Goal: Information Seeking & Learning: Learn about a topic

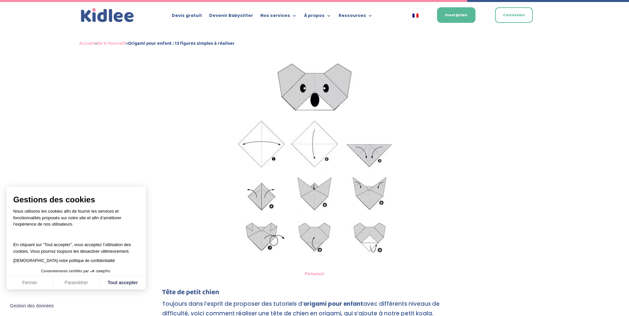
scroll to position [2169, 0]
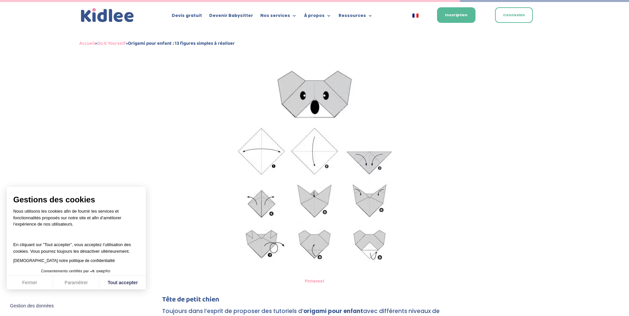
click at [334, 210] on img at bounding box center [314, 167] width 187 height 213
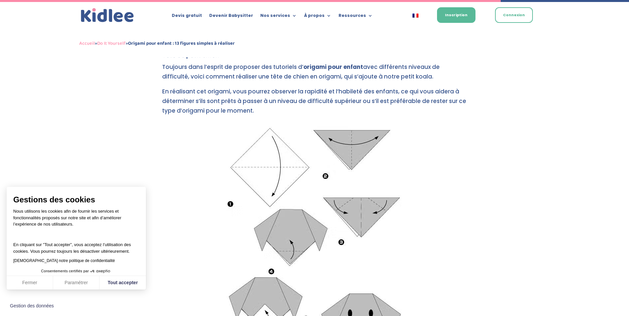
scroll to position [2468, 0]
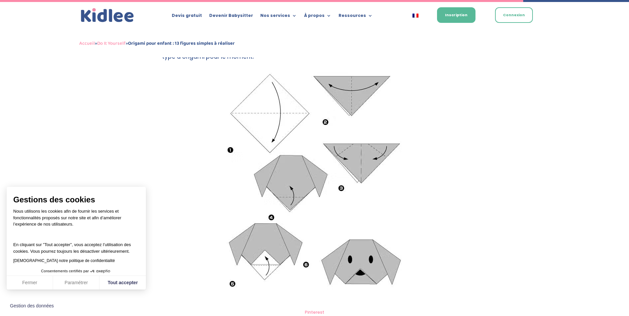
click at [299, 176] on img at bounding box center [314, 186] width 187 height 238
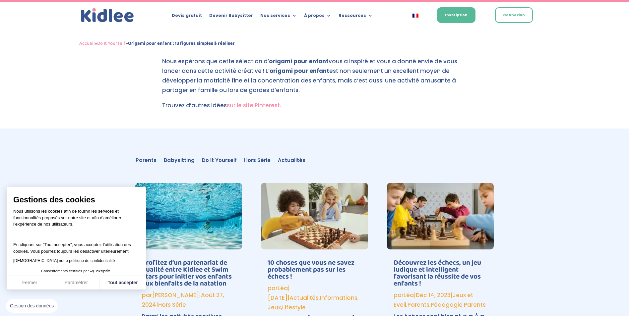
scroll to position [3031, 0]
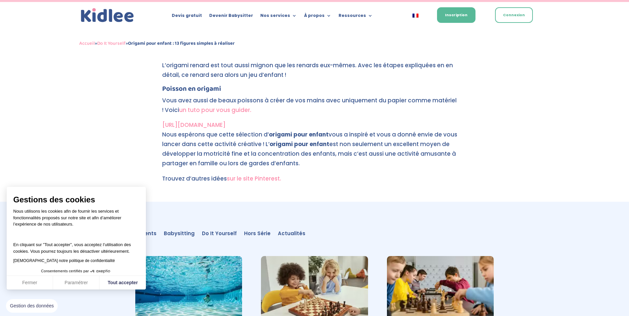
click at [196, 126] on link "[URL][DOMAIN_NAME]" at bounding box center [193, 125] width 63 height 8
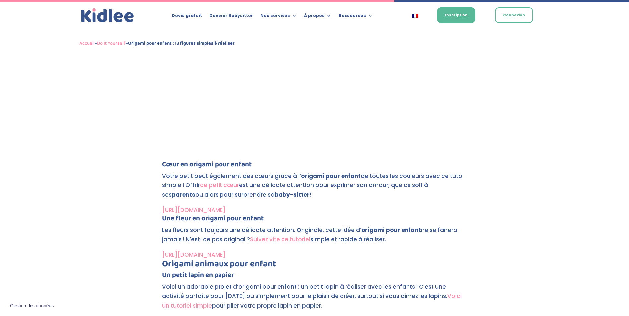
scroll to position [1901, 0]
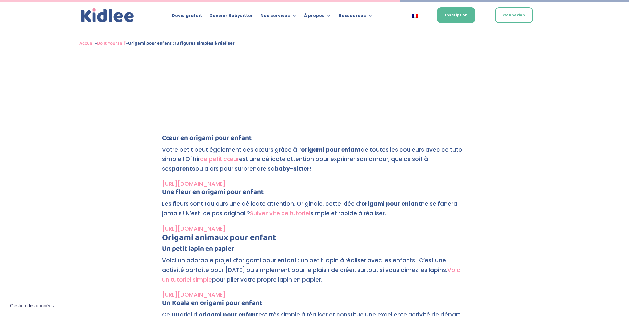
click at [199, 229] on link "[URL][DOMAIN_NAME]" at bounding box center [193, 229] width 63 height 8
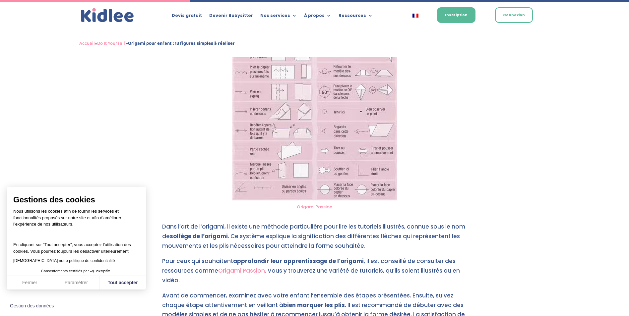
scroll to position [994, 0]
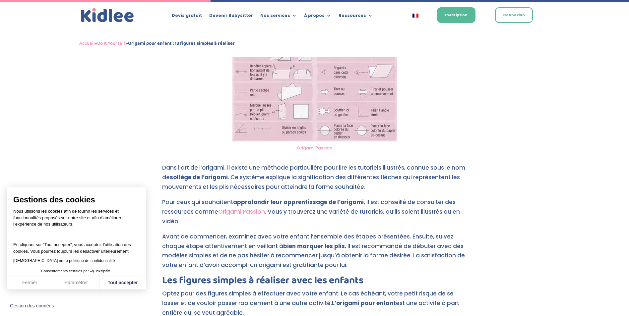
click at [300, 65] on img at bounding box center [314, 33] width 164 height 218
click at [298, 108] on img at bounding box center [314, 33] width 164 height 218
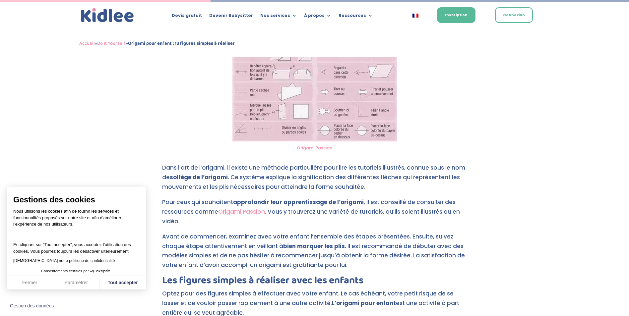
click at [307, 113] on img at bounding box center [314, 33] width 164 height 218
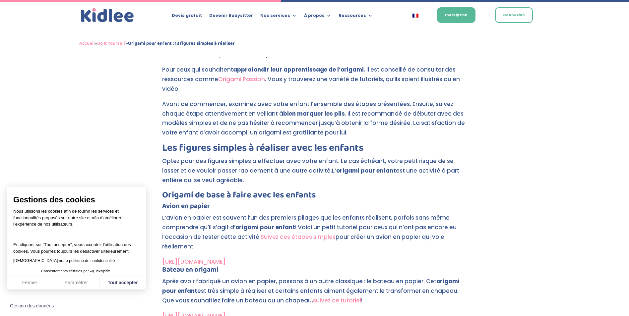
scroll to position [1325, 0]
